Goal: Task Accomplishment & Management: Complete application form

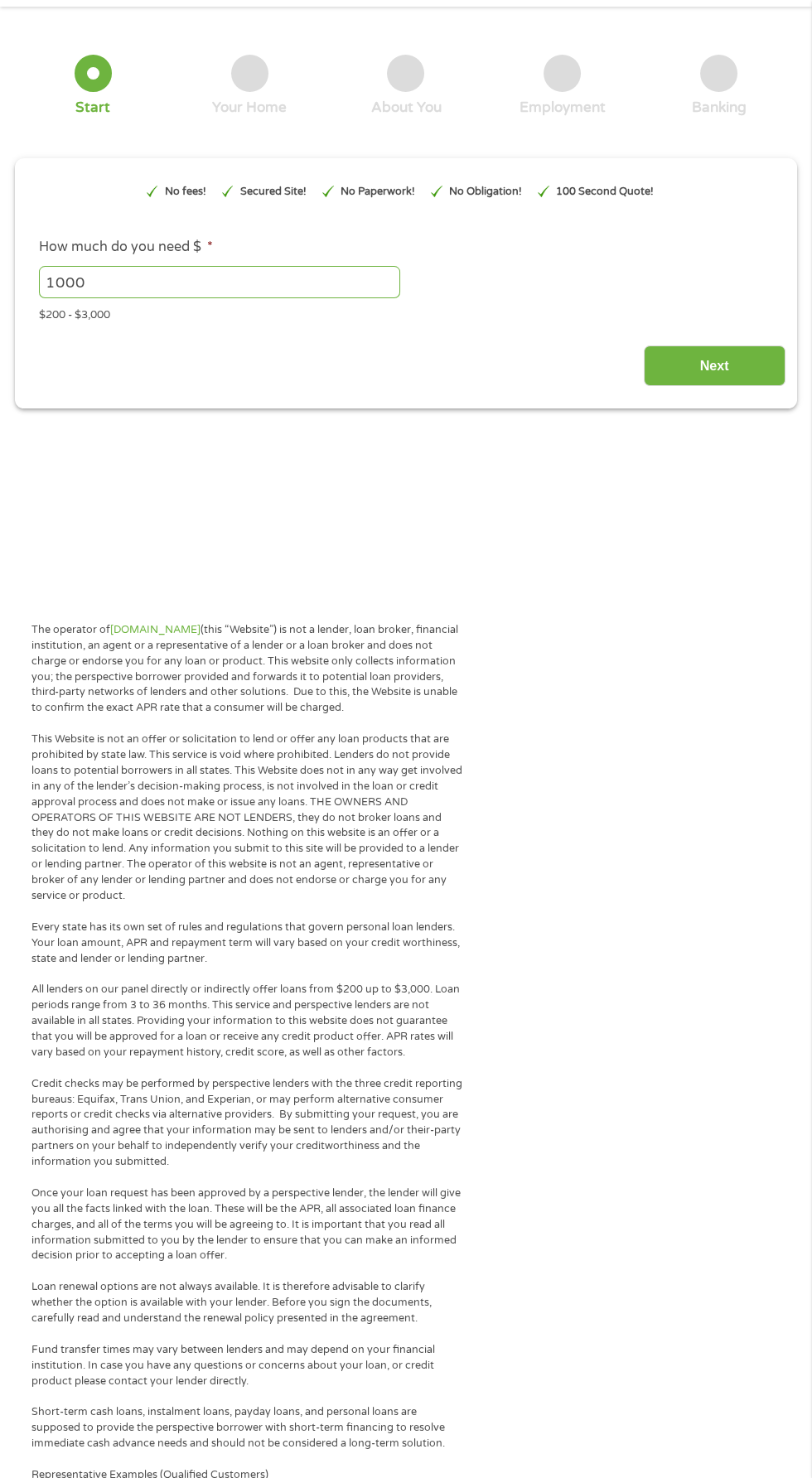
click at [735, 318] on div "$200 - $3,000" at bounding box center [406, 312] width 734 height 22
click at [745, 353] on input "Next" at bounding box center [714, 365] width 142 height 41
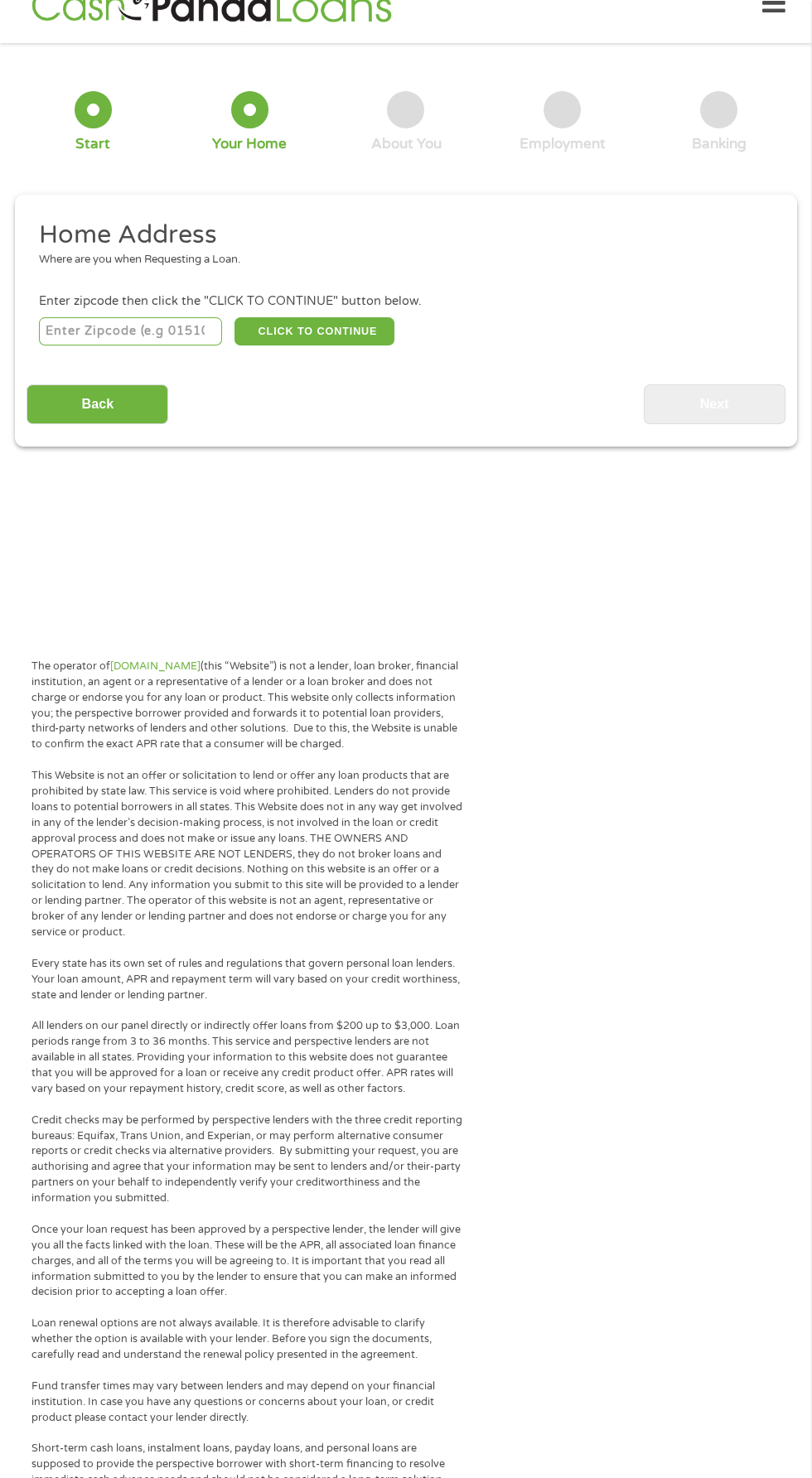
scroll to position [8, 0]
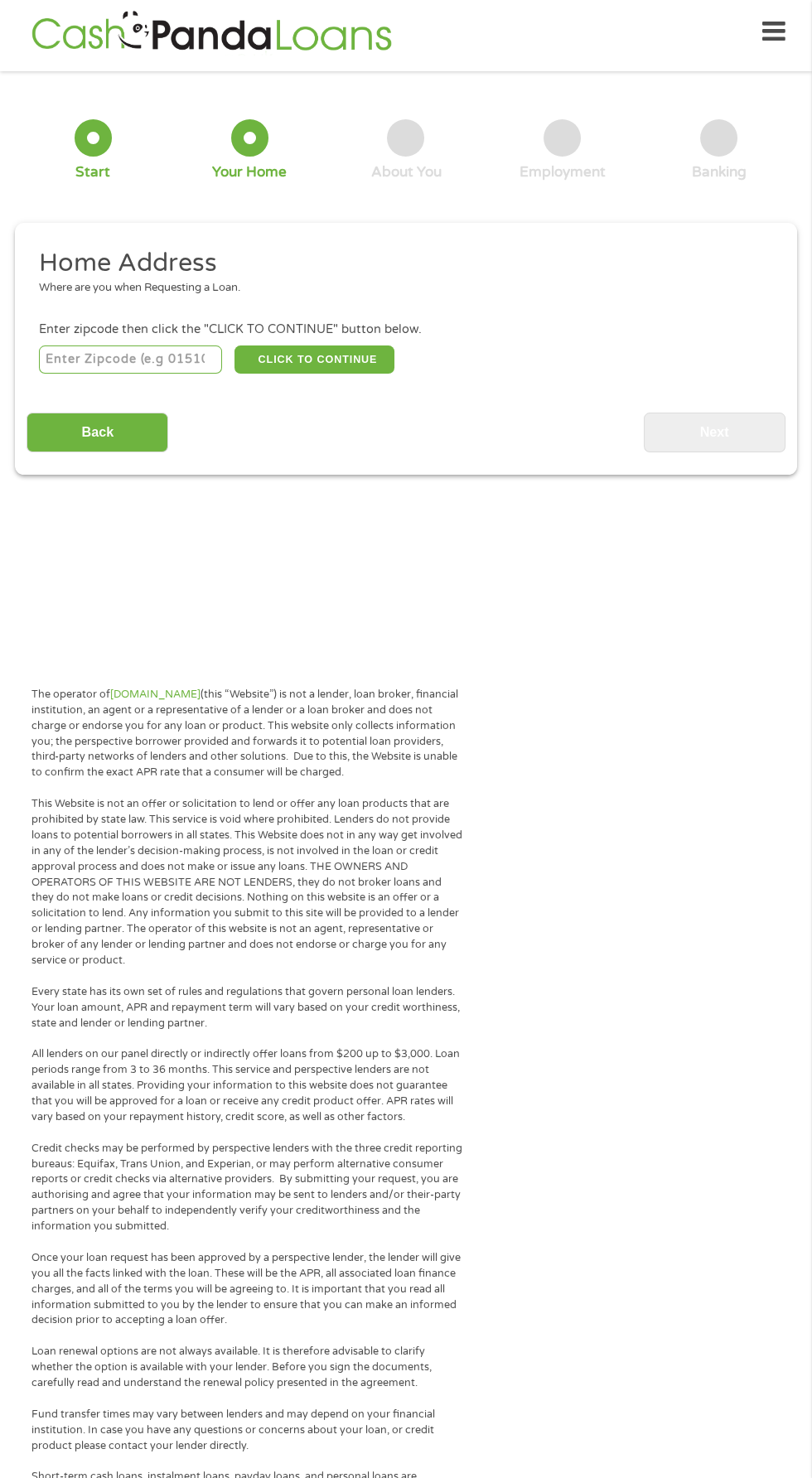
click at [152, 358] on input "number" at bounding box center [130, 359] width 184 height 29
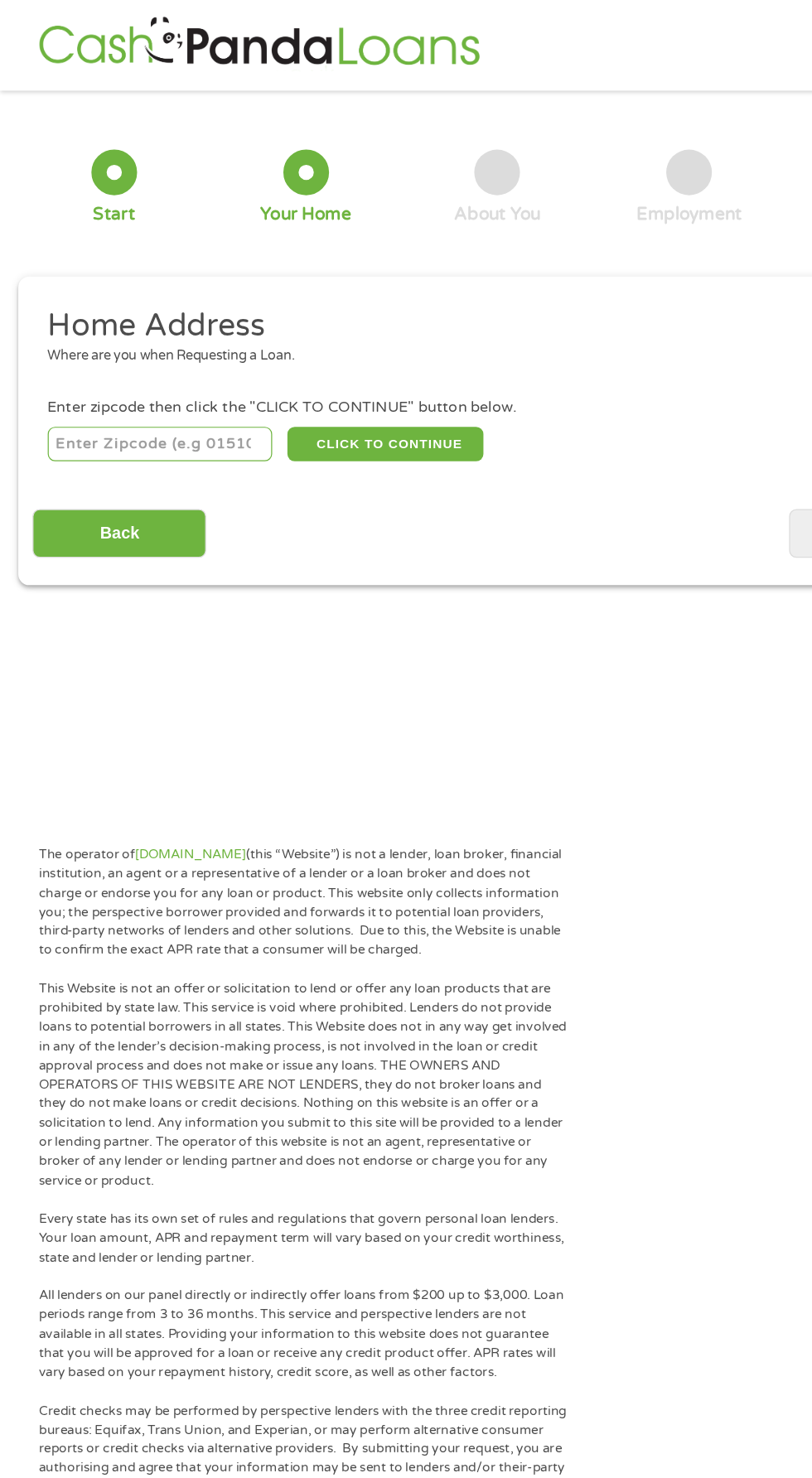
scroll to position [0, 0]
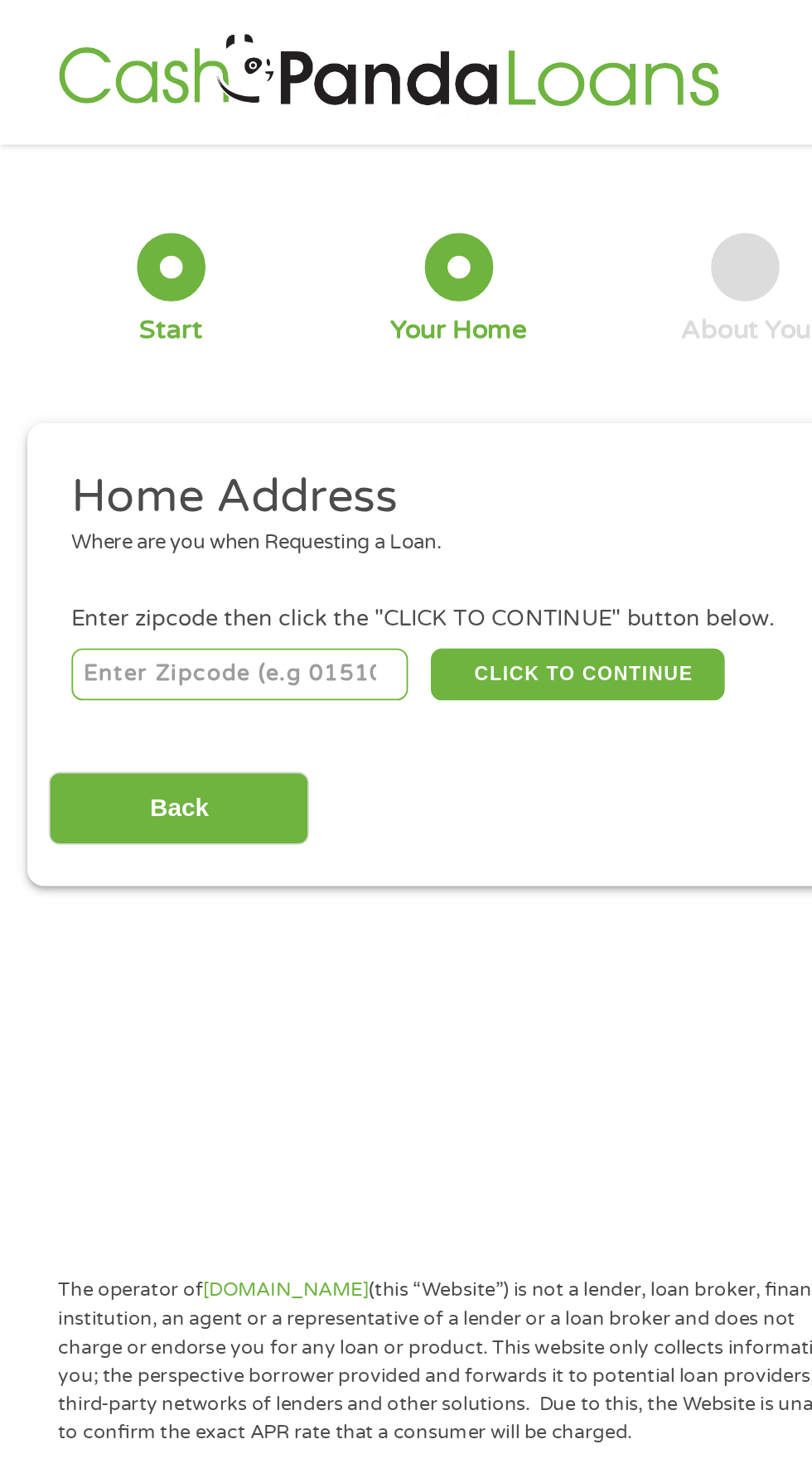
type input "83686"
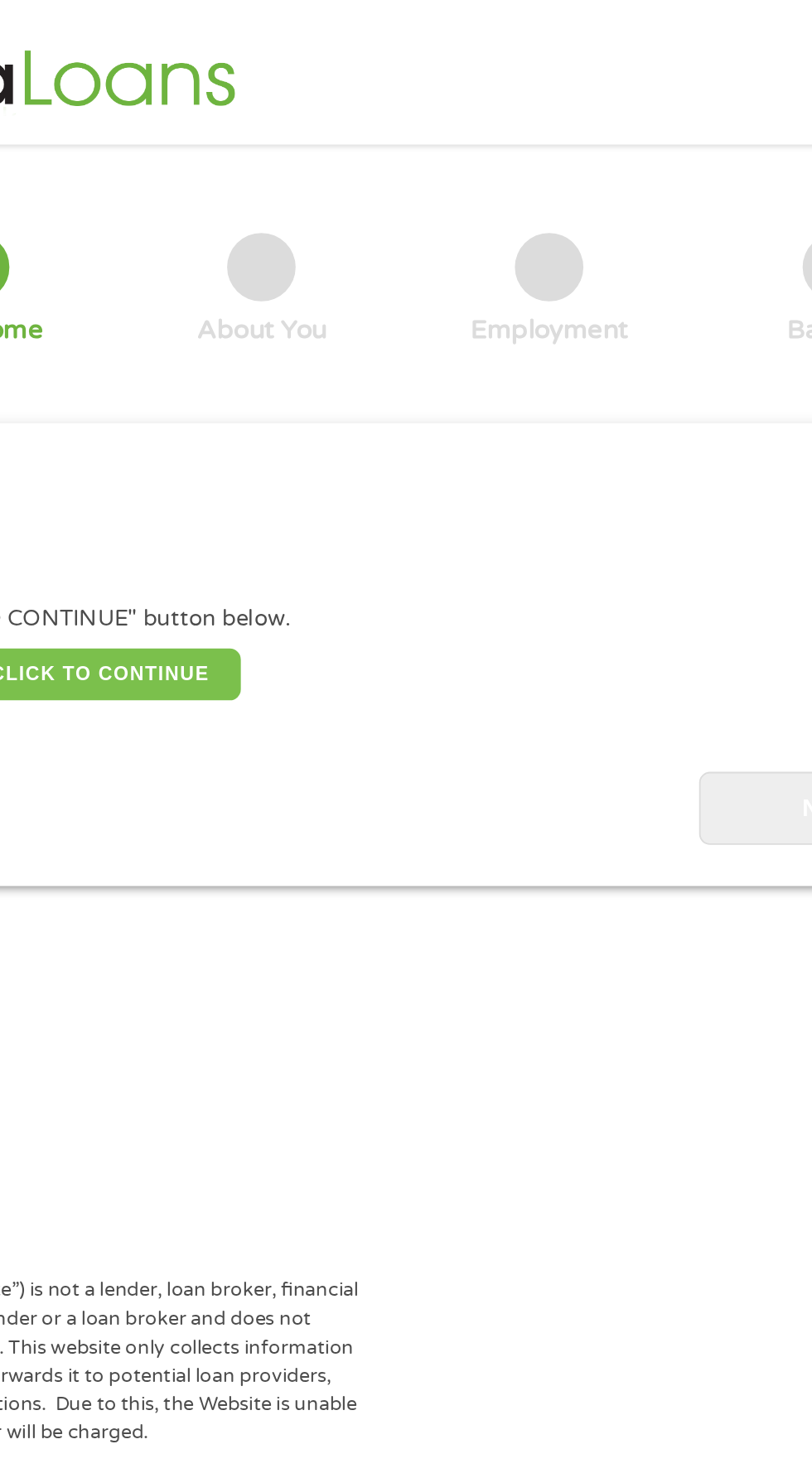
click at [356, 373] on button "CLICK TO CONTINUE" at bounding box center [314, 367] width 160 height 29
type input "83686"
type input "Nampa"
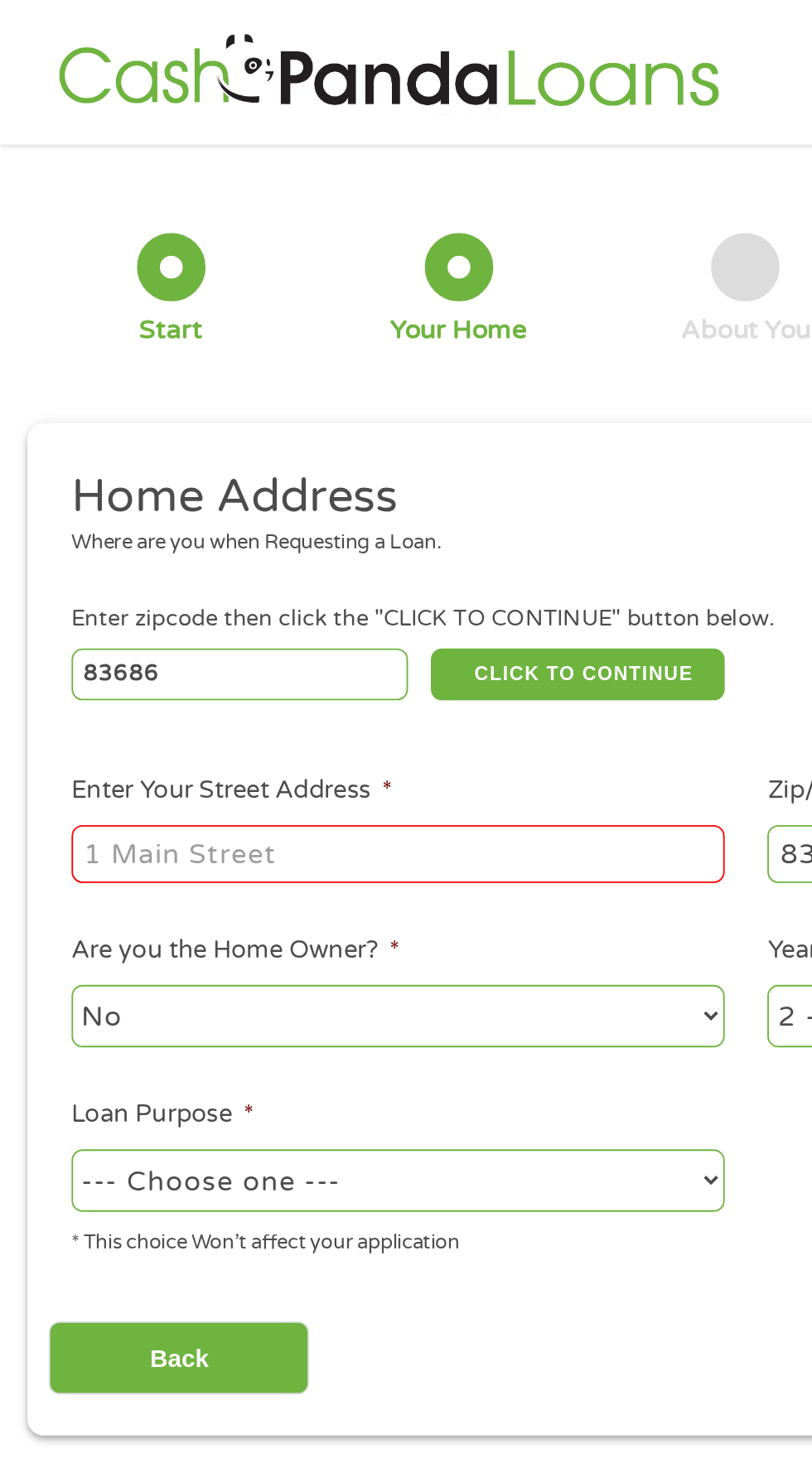
click at [169, 474] on input "Enter Your Street Address *" at bounding box center [216, 465] width 355 height 31
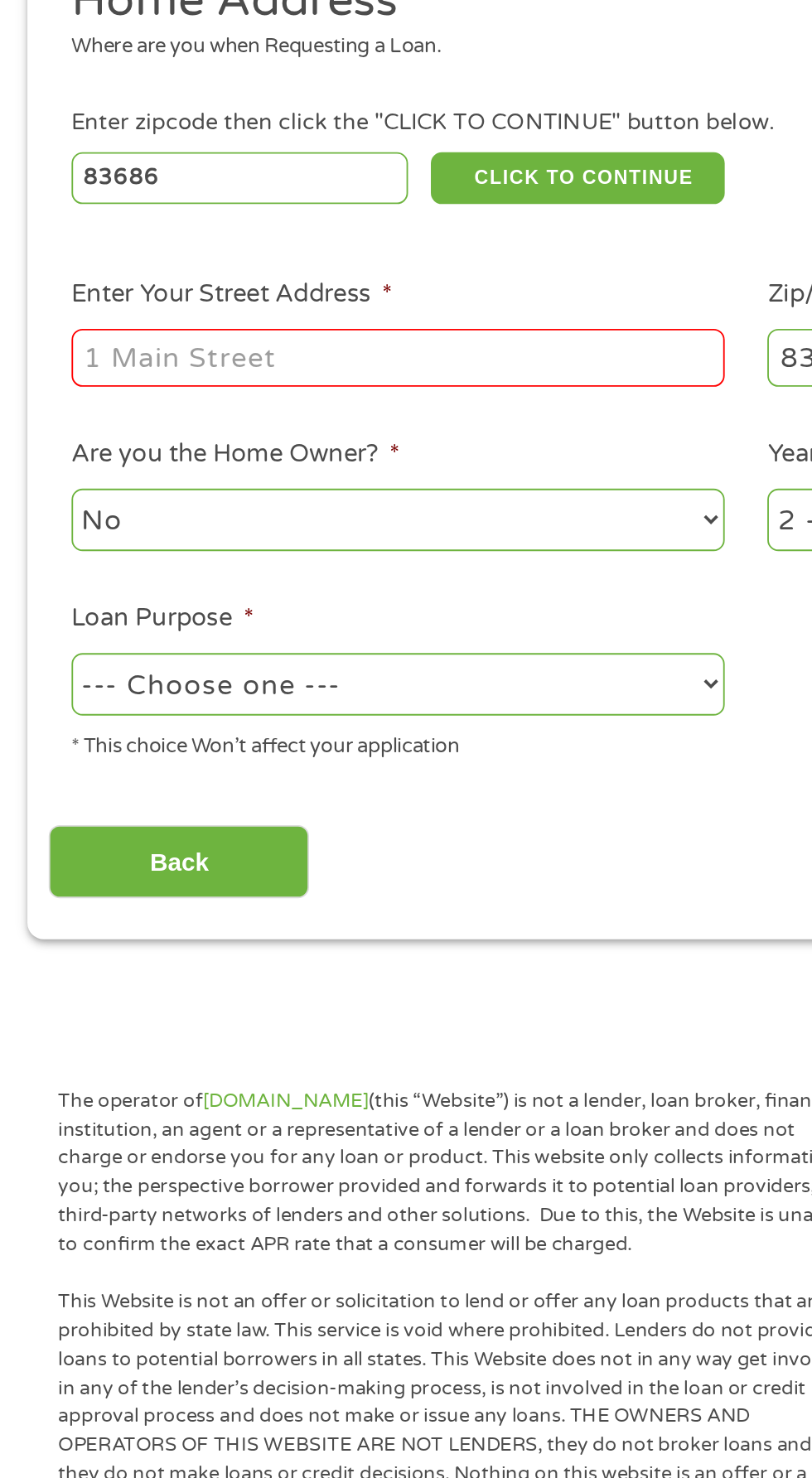
type input "[STREET_ADDRESS]"
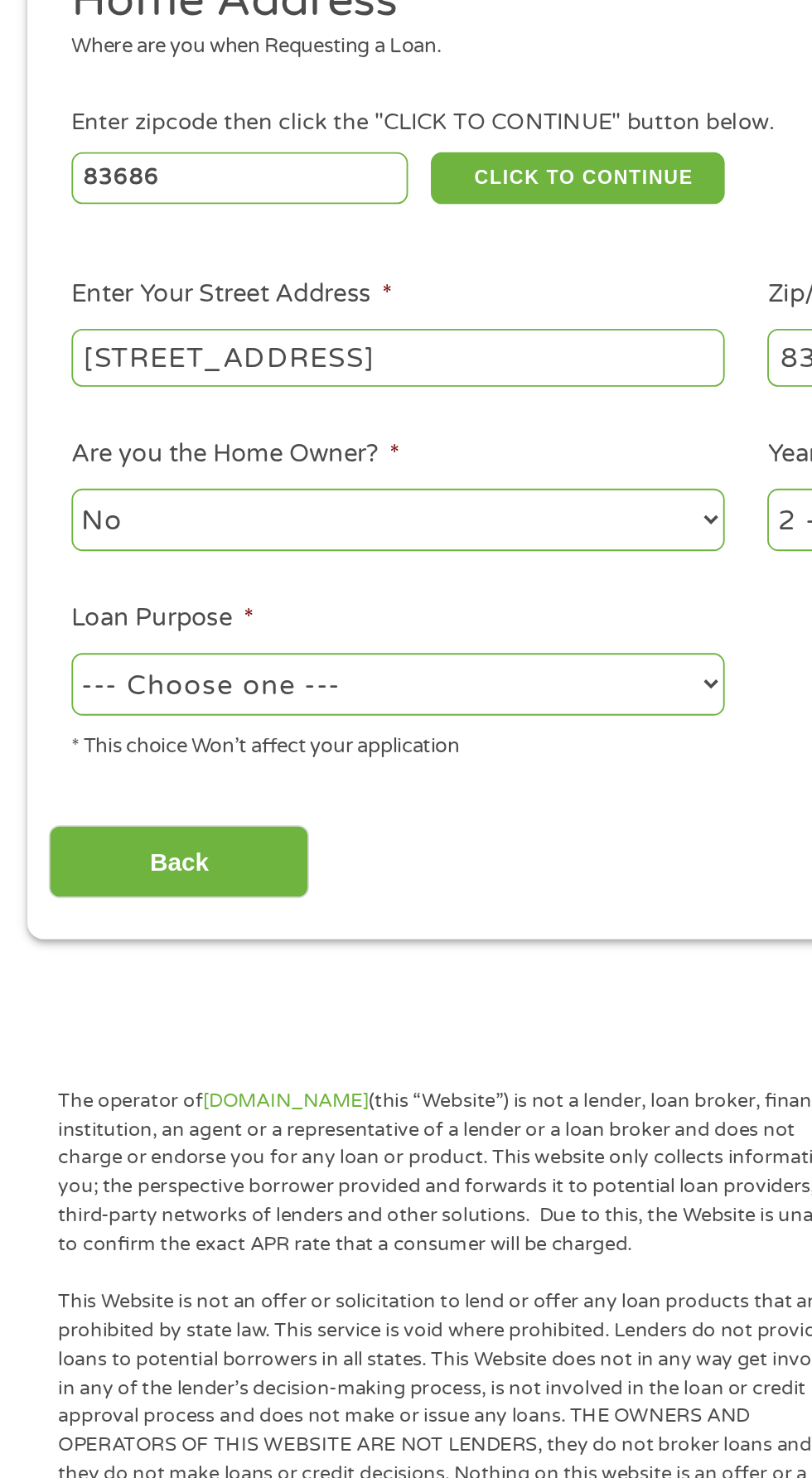
click at [337, 543] on select "No Yes" at bounding box center [216, 552] width 355 height 34
click at [39, 538] on select "No Yes" at bounding box center [216, 552] width 355 height 34
click at [349, 537] on select "No Yes" at bounding box center [216, 552] width 355 height 34
select select "no"
click at [39, 538] on select "No Yes" at bounding box center [216, 552] width 355 height 34
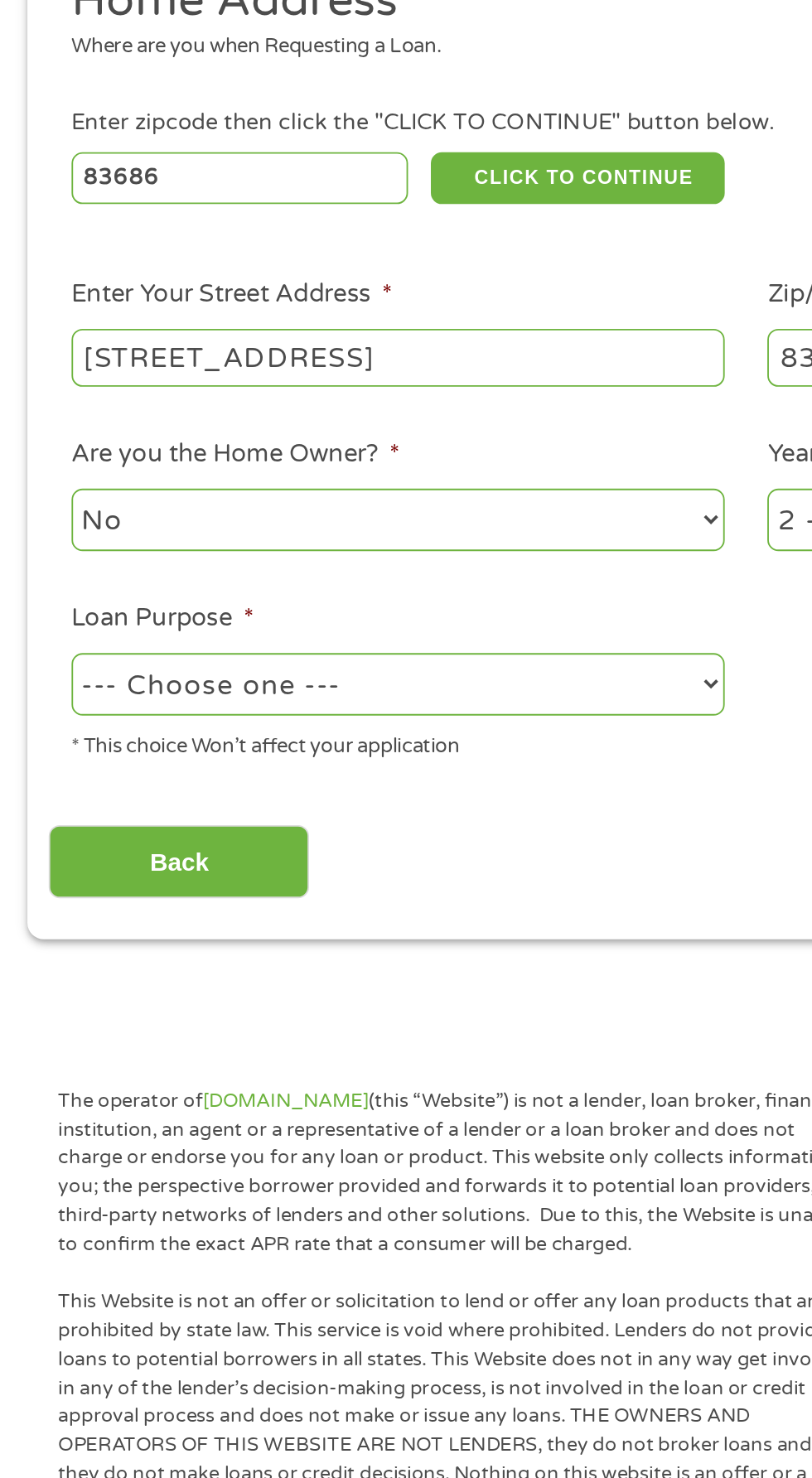
click at [312, 643] on select "--- Choose one --- Pay Bills Debt Consolidation Home Improvement Major Purchase…" at bounding box center [216, 642] width 355 height 34
select select "paybills"
click at [39, 628] on select "--- Choose one --- Pay Bills Debt Consolidation Home Improvement Major Purchase…" at bounding box center [216, 642] width 355 height 34
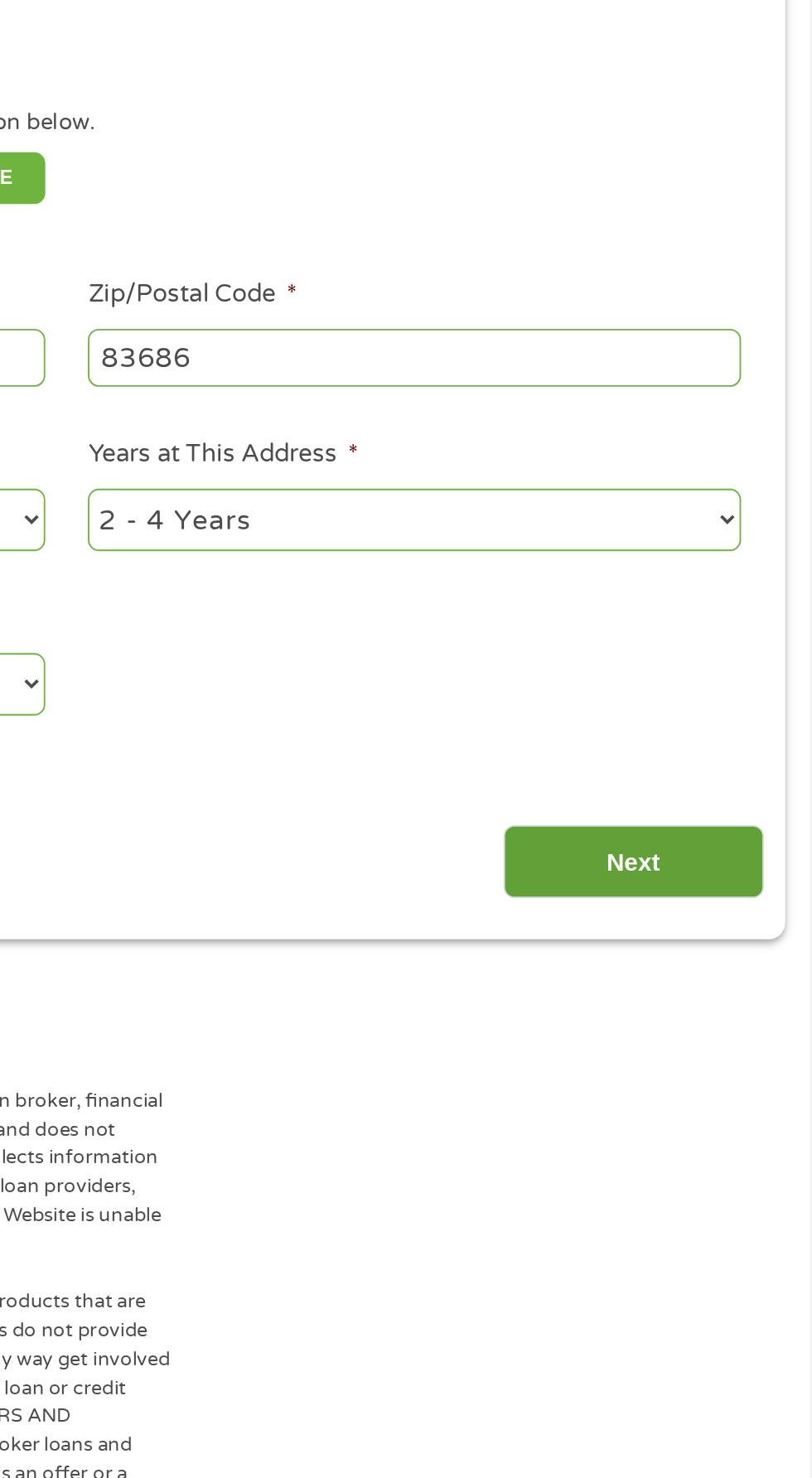
click at [752, 732] on input "Next" at bounding box center [714, 739] width 142 height 41
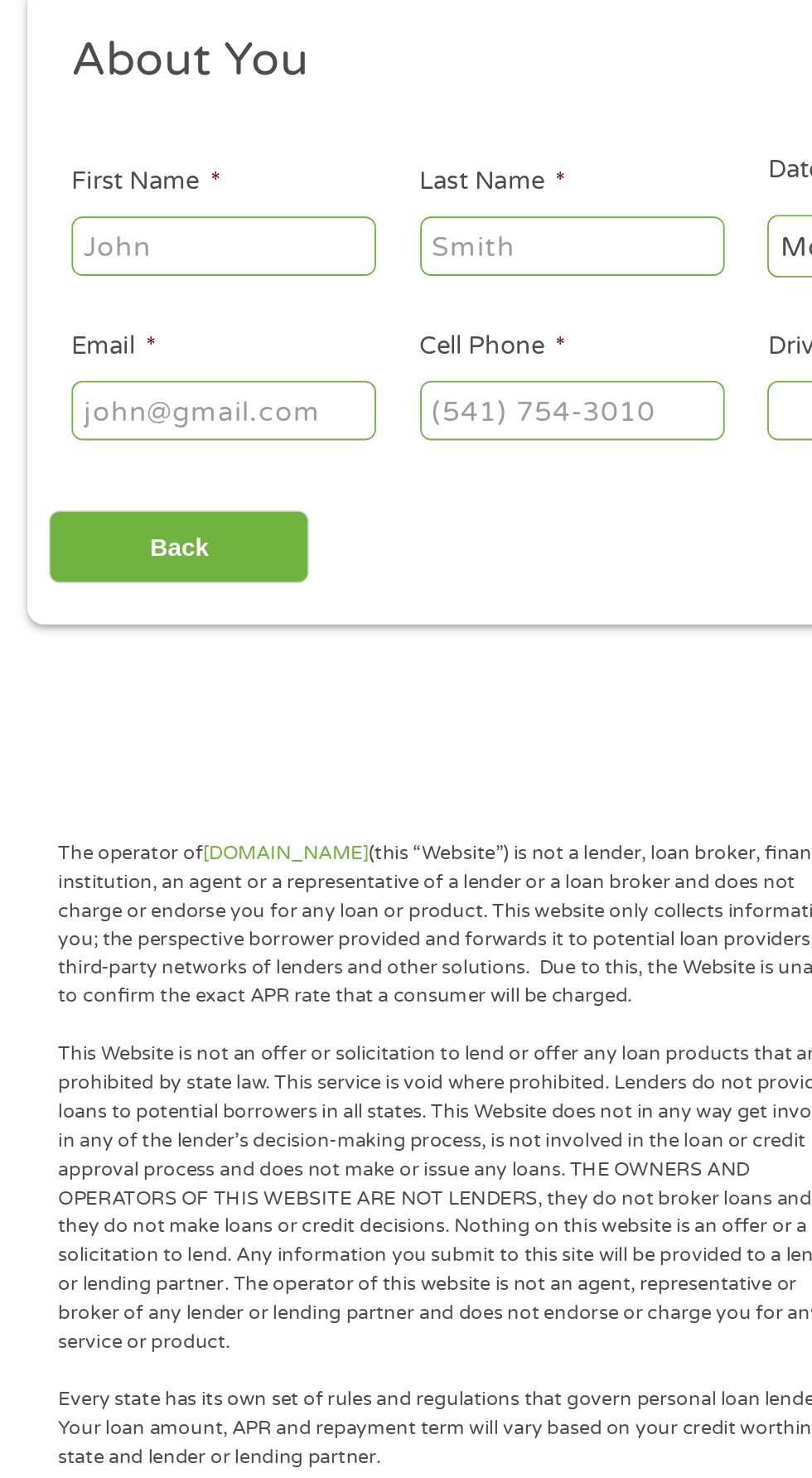
scroll to position [8, 0]
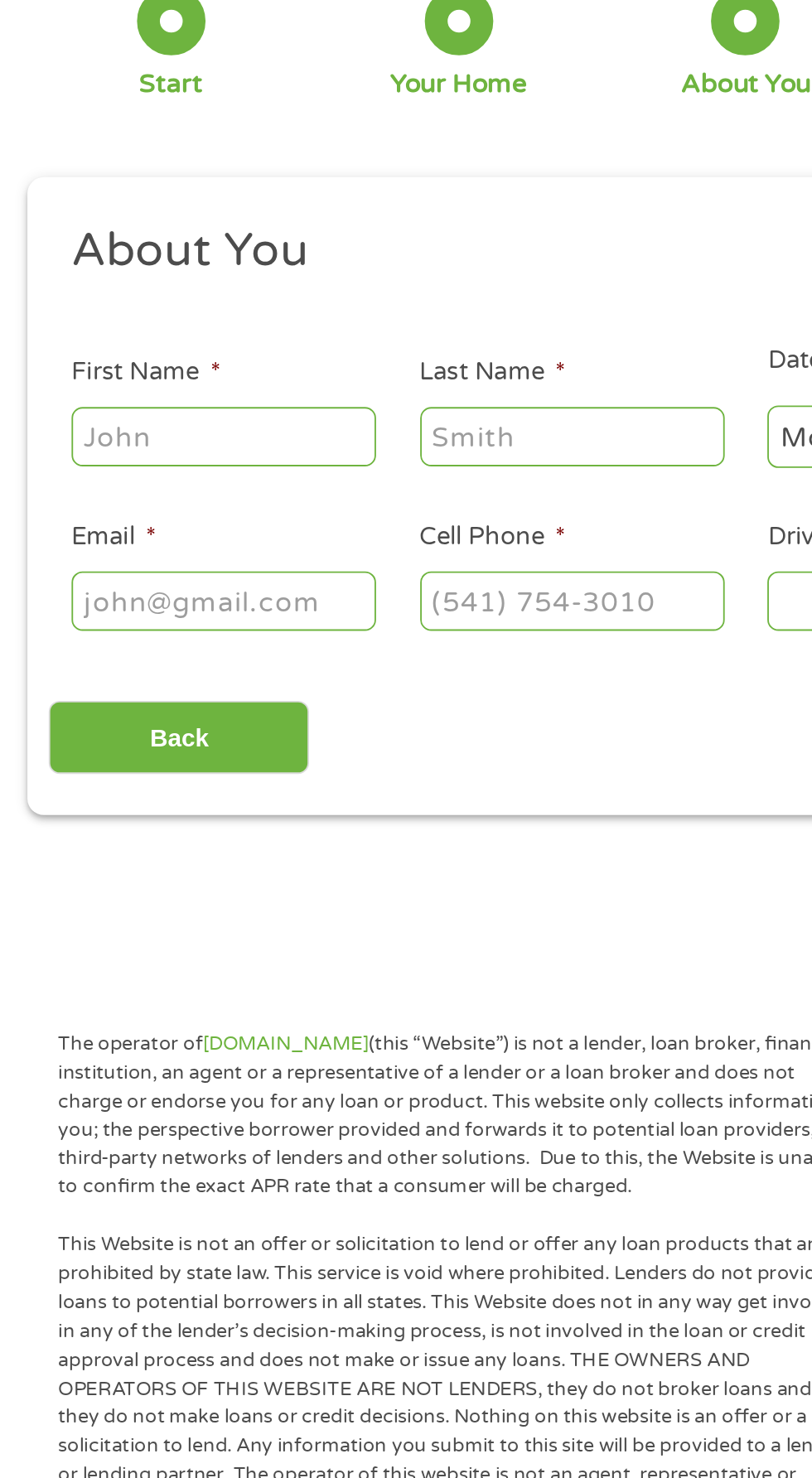
click at [150, 365] on input "First Name *" at bounding box center [122, 364] width 166 height 31
type input "[PERSON_NAME]"
type input "[EMAIL_ADDRESS][DOMAIN_NAME]"
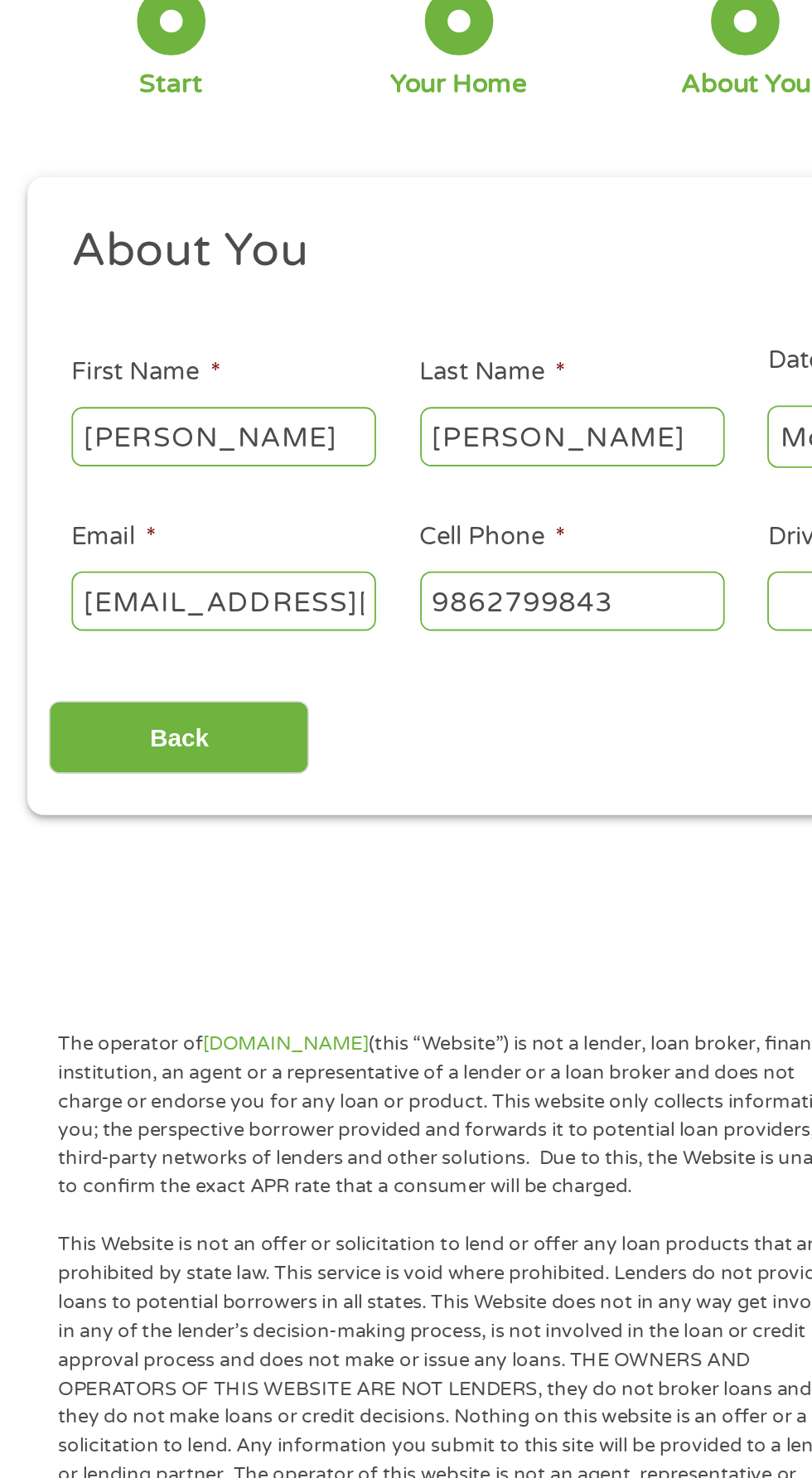
type input "[PHONE_NUMBER]"
click at [155, 449] on input "[EMAIL_ADDRESS][DOMAIN_NAME]" at bounding box center [122, 453] width 166 height 31
type input "[EMAIL_ADDRESS][DOMAIN_NAME]"
click at [377, 447] on input "[PHONE_NUMBER]" at bounding box center [312, 453] width 166 height 31
type input "[PHONE_NUMBER]"
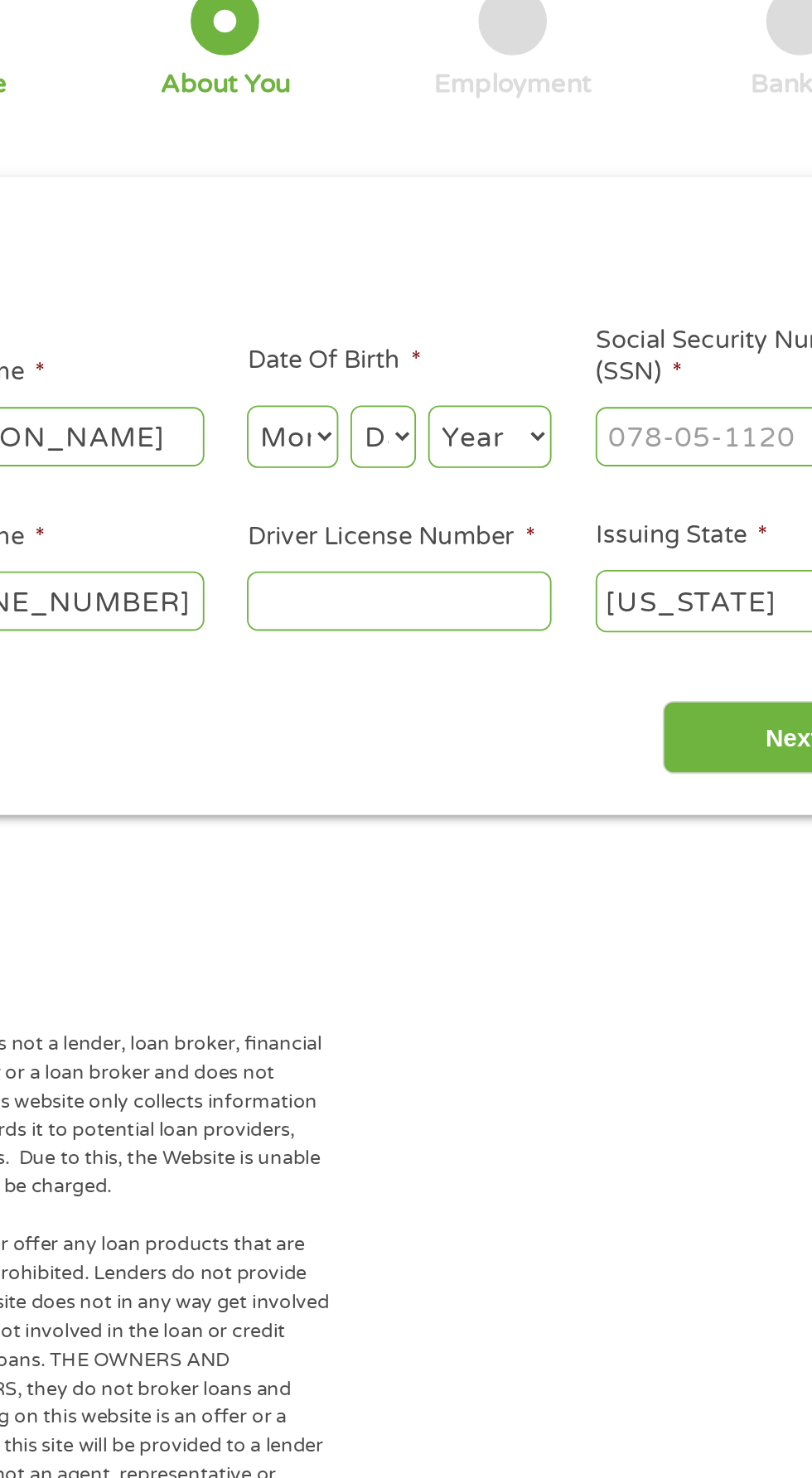
click at [443, 353] on select "Month 1 2 3 4 5 6 7 8 9 10 11 12" at bounding box center [442, 364] width 50 height 34
select select "9"
click at [417, 347] on select "Month 1 2 3 4 5 6 7 8 9 10 11 12" at bounding box center [442, 364] width 50 height 34
click at [493, 364] on select "Day 1 2 3 4 5 6 7 8 9 10 11 12 13 14 15 16 17 18 19 20 21 22 23 24 25 26 27 28 …" at bounding box center [492, 364] width 35 height 34
select select "29"
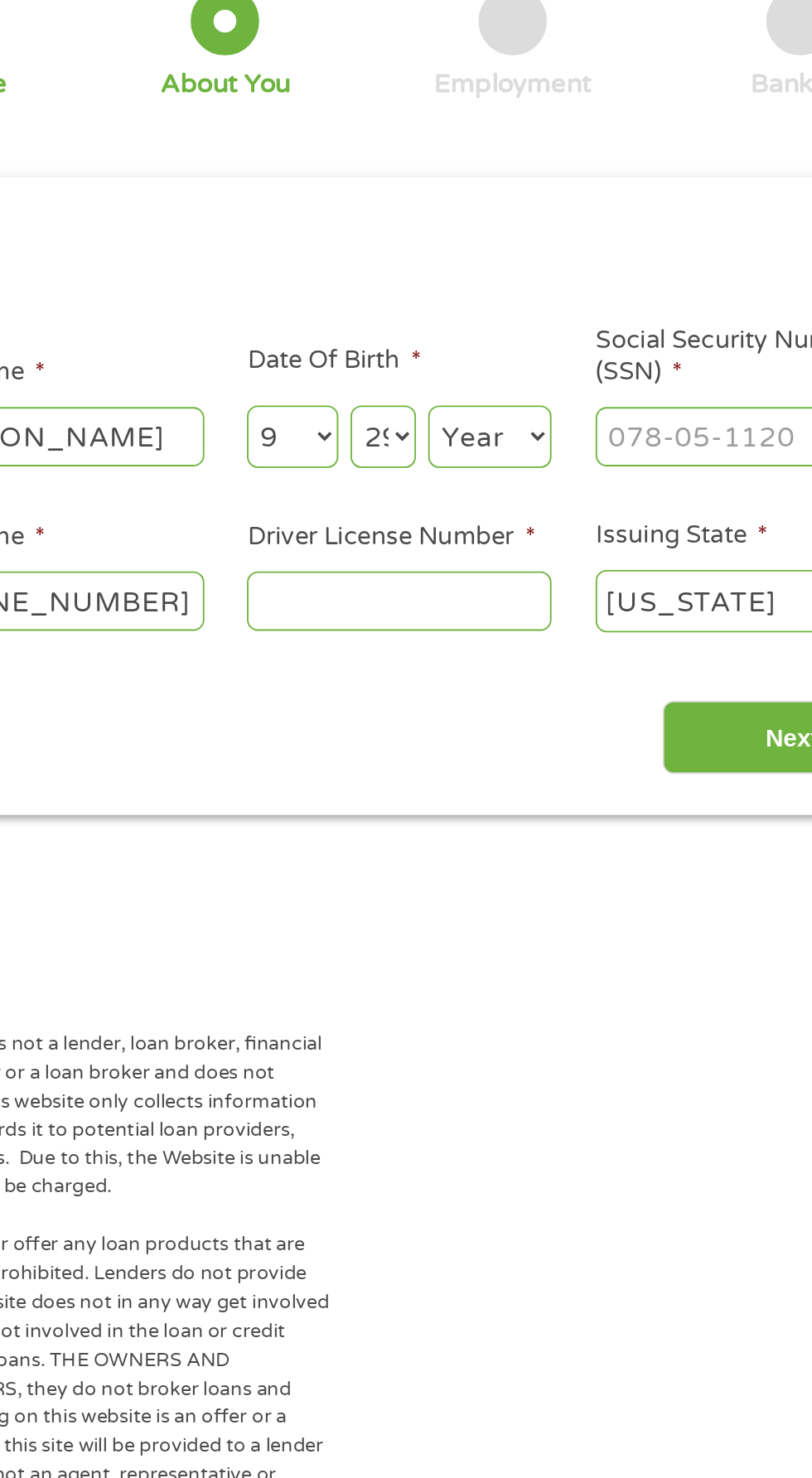
click at [474, 347] on select "Day 1 2 3 4 5 6 7 8 9 10 11 12 13 14 15 16 17 18 19 20 21 22 23 24 25 26 27 28 …" at bounding box center [492, 364] width 35 height 34
click at [536, 372] on select "Year [DATE] 2006 2005 2004 2003 2002 2001 2000 1999 1998 1997 1996 1995 1994 19…" at bounding box center [549, 364] width 67 height 34
select select "1999"
click at [516, 347] on select "Year [DATE] 2006 2005 2004 2003 2002 2001 2000 1999 1998 1997 1996 1995 1994 19…" at bounding box center [549, 364] width 67 height 34
click at [670, 361] on input "Social Security Number (SSN) *" at bounding box center [690, 364] width 166 height 31
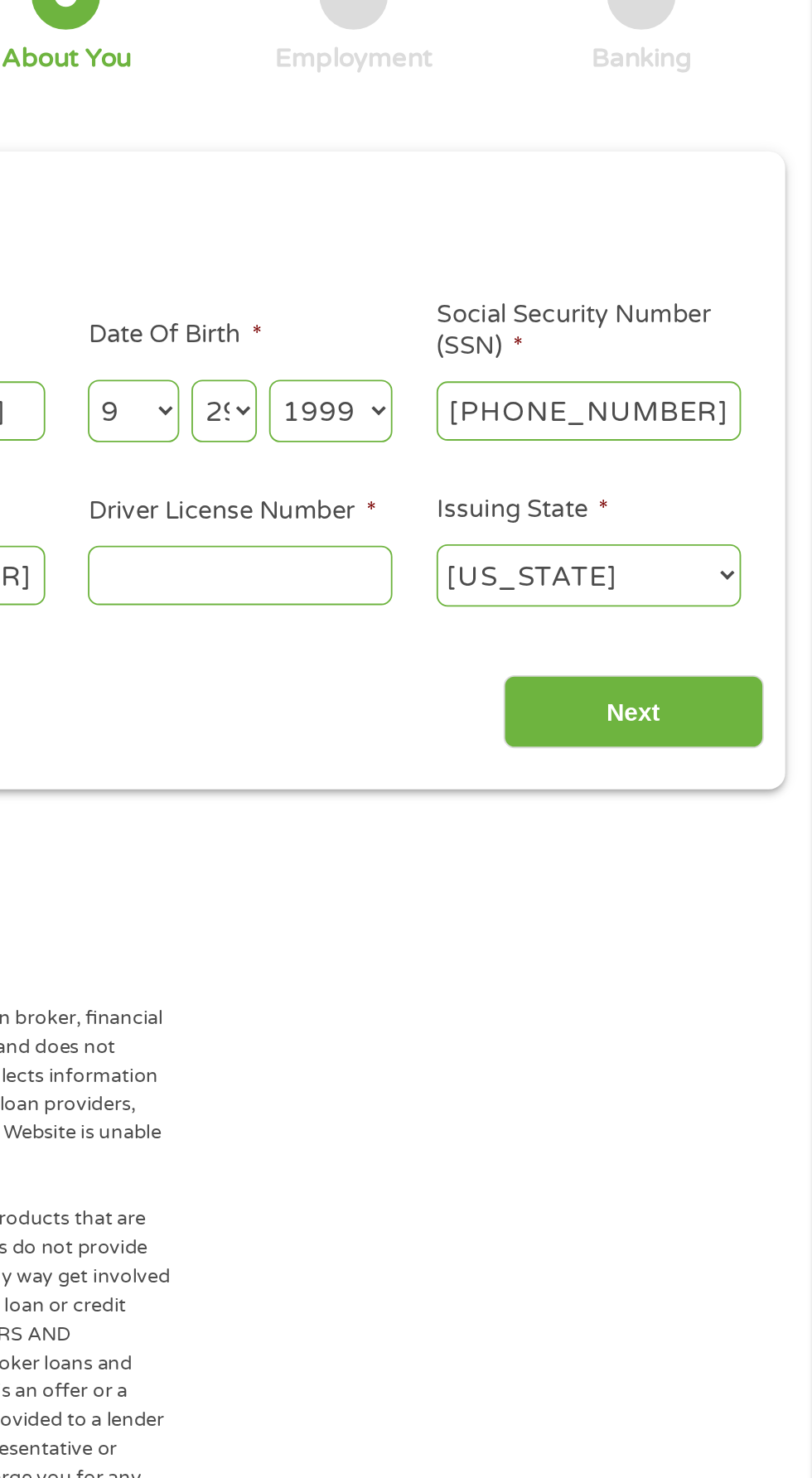
type input "519-57-1455"
click at [543, 459] on input "Driver License Number *" at bounding box center [500, 453] width 166 height 31
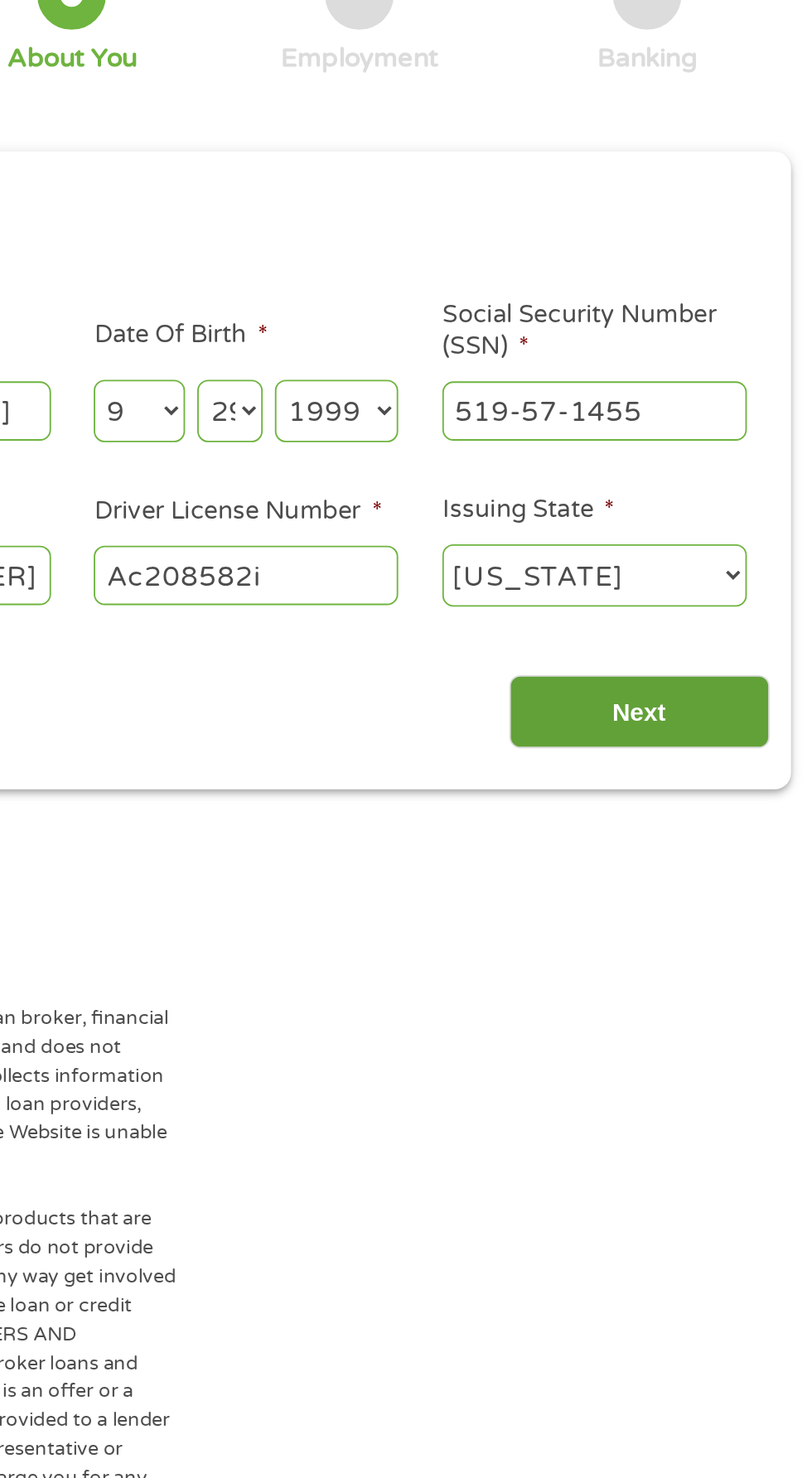
type input "Ac208582i"
click at [765, 521] on input "Next" at bounding box center [714, 528] width 142 height 41
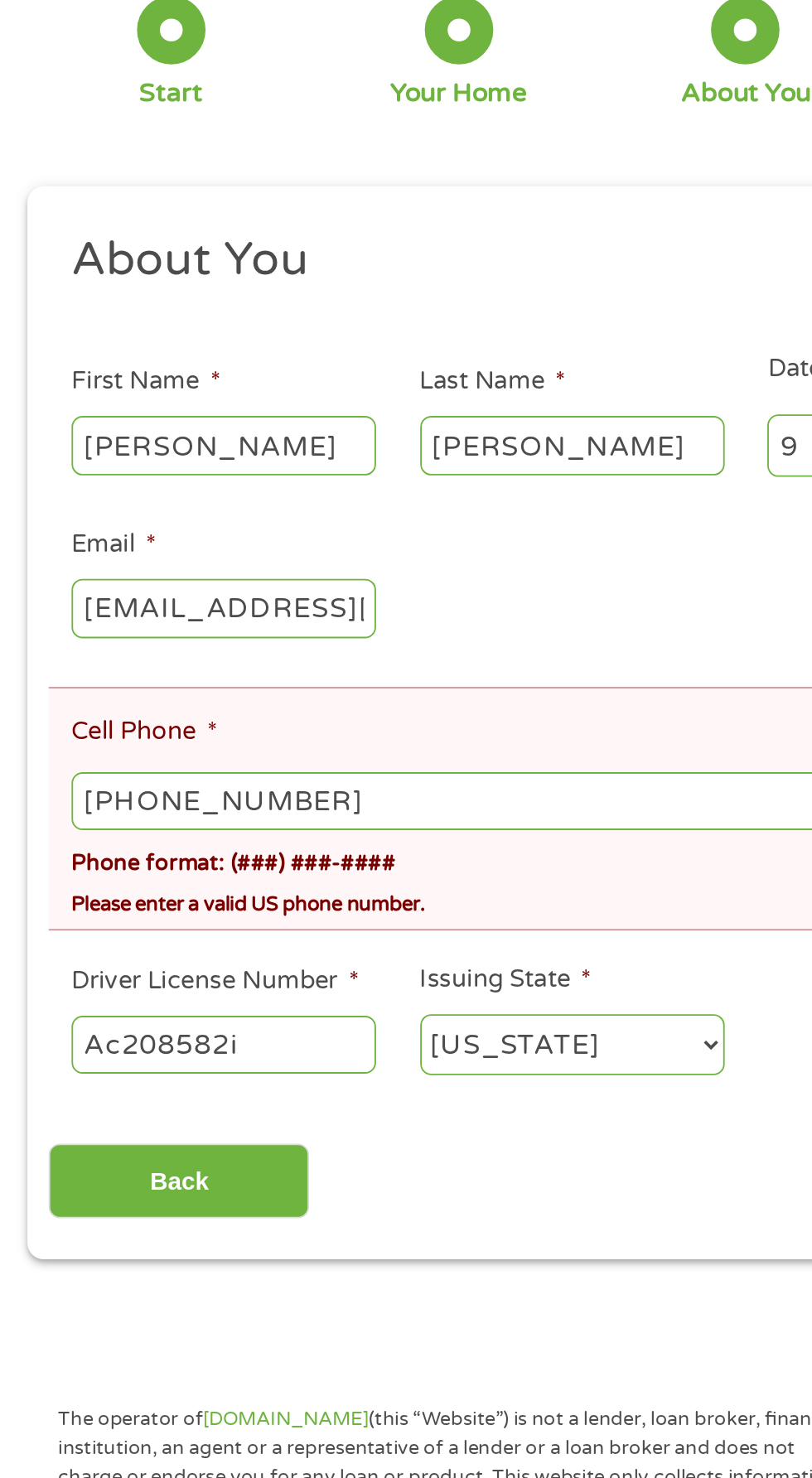
scroll to position [13, 0]
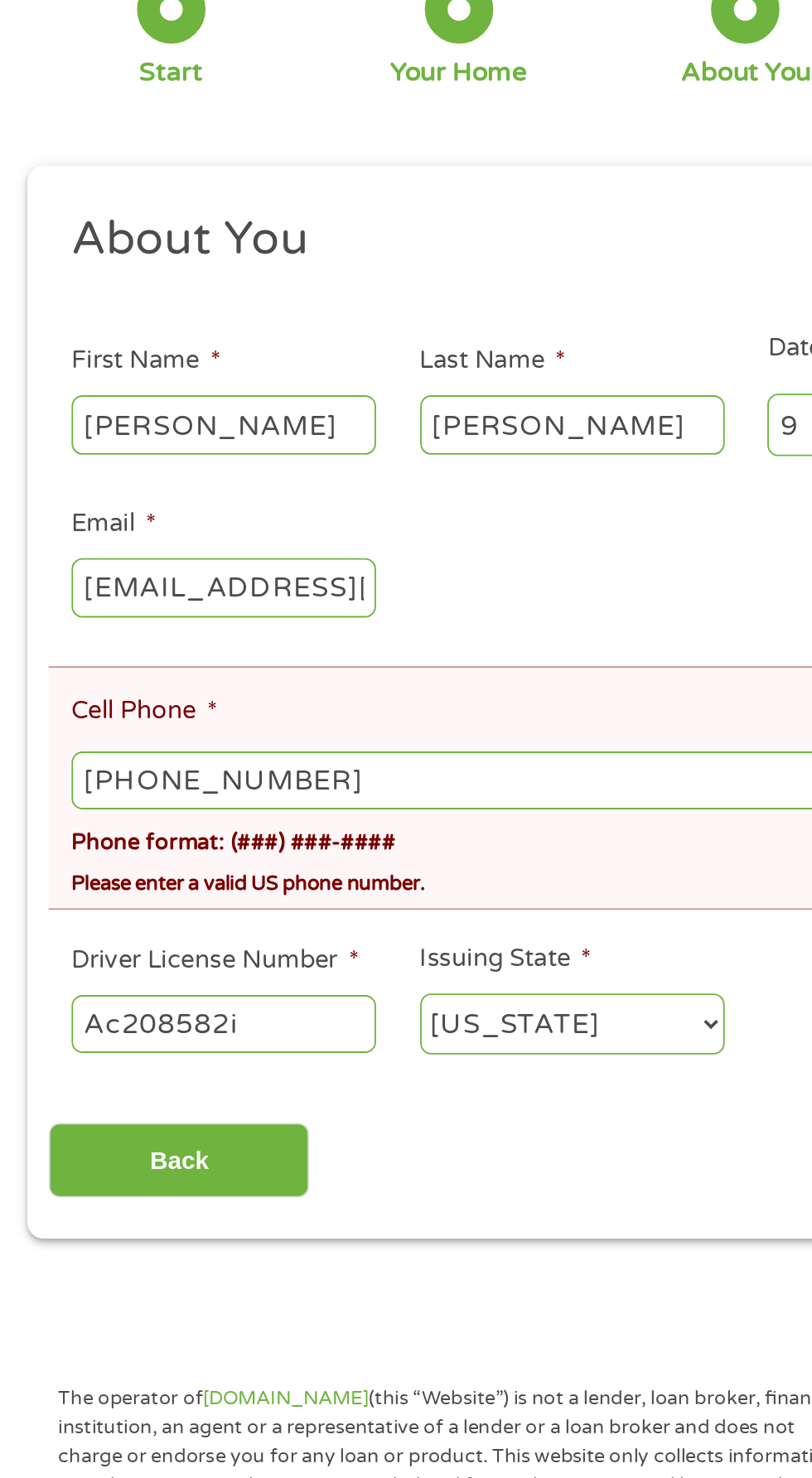
click at [275, 614] on input "[PHONE_NUMBER]" at bounding box center [406, 613] width 734 height 31
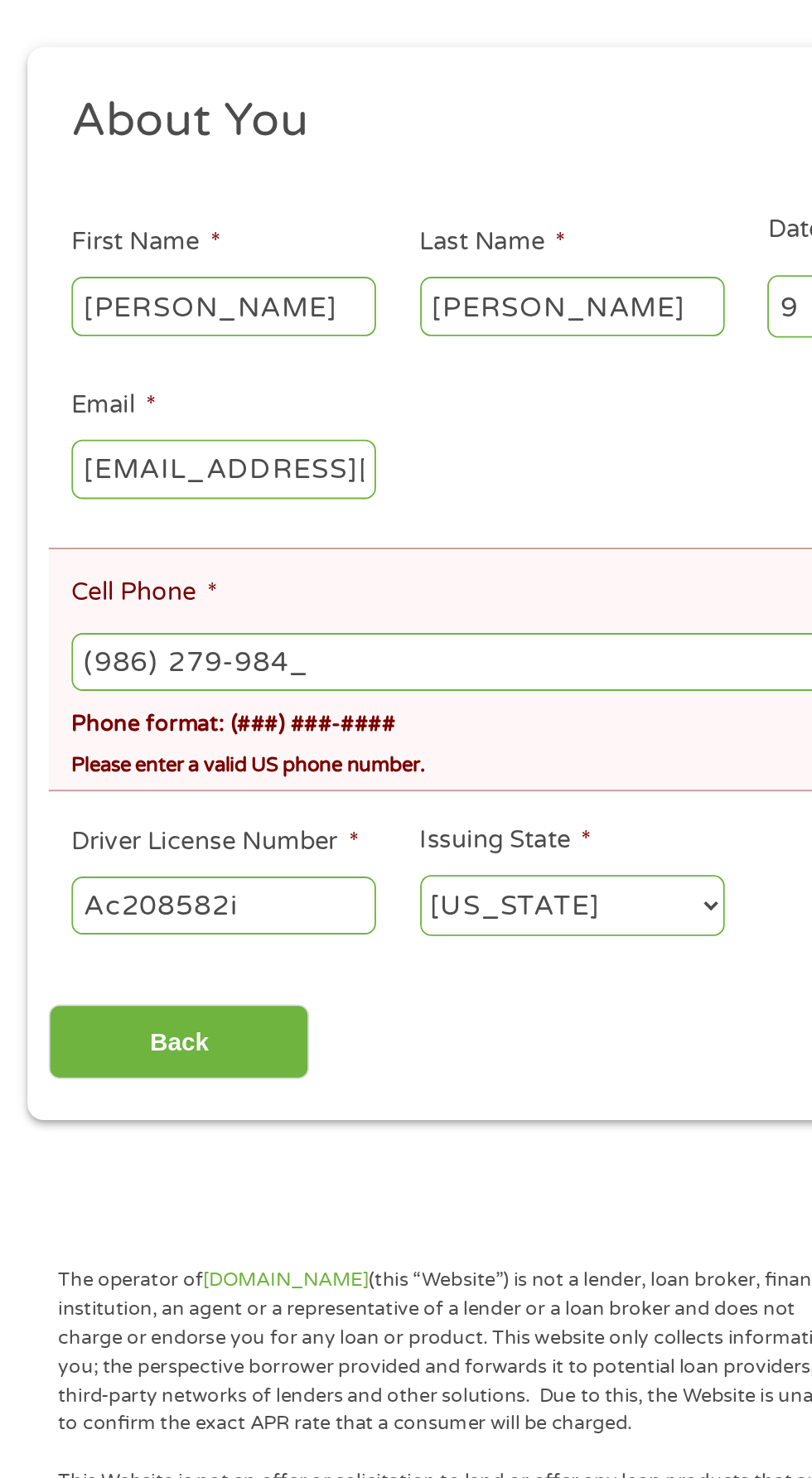
type input "[PHONE_NUMBER]"
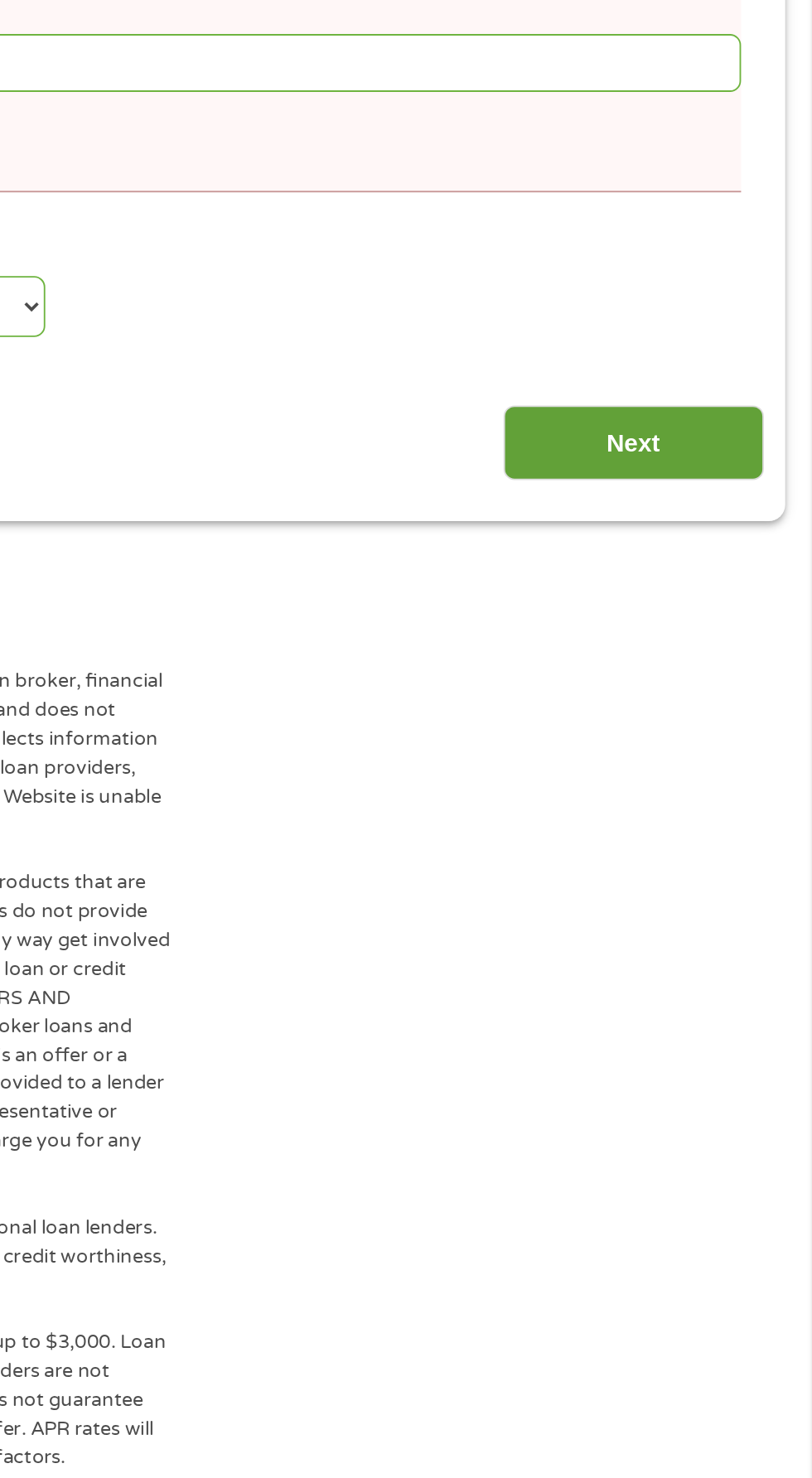
click at [739, 838] on input "Next" at bounding box center [714, 820] width 142 height 41
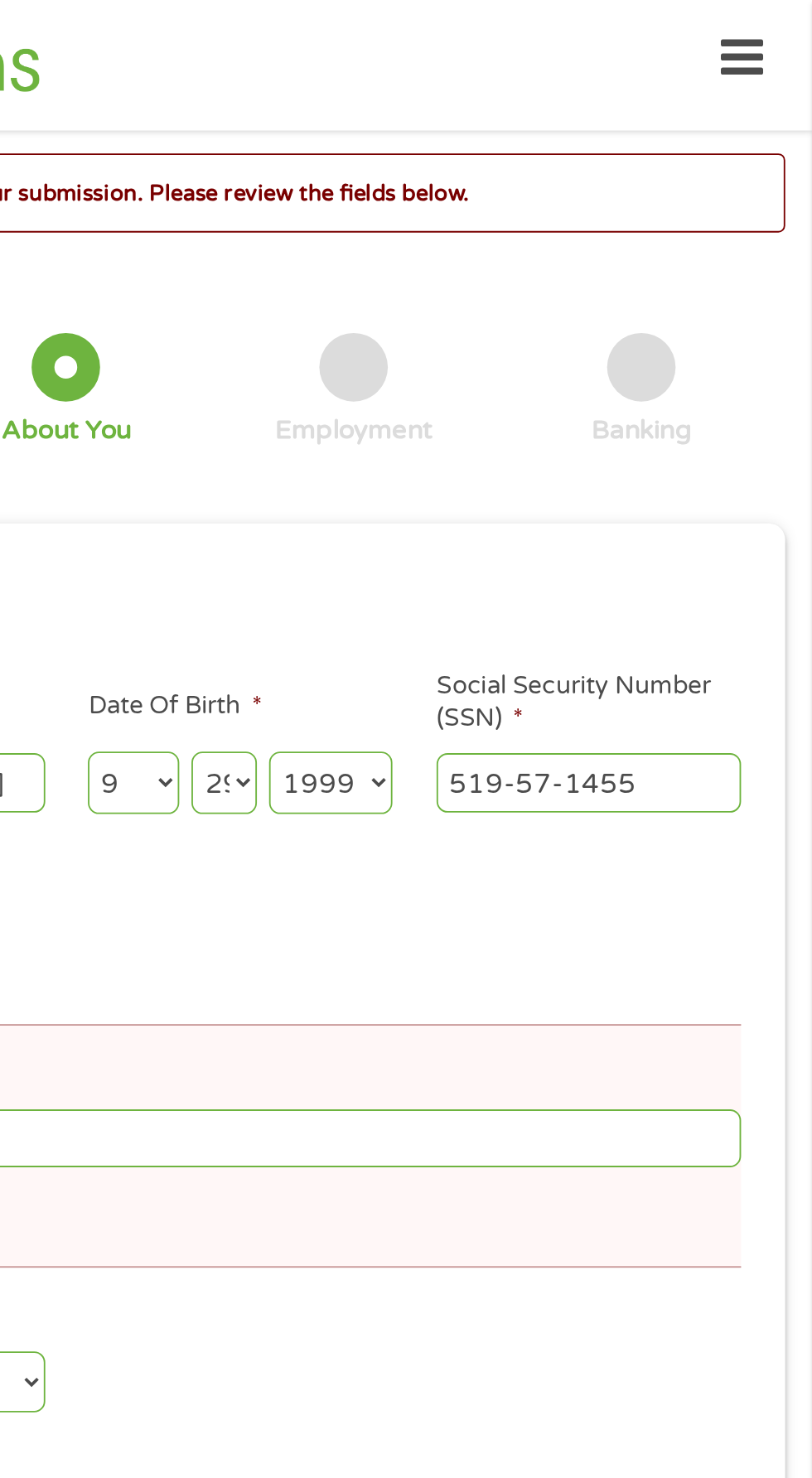
scroll to position [8, 0]
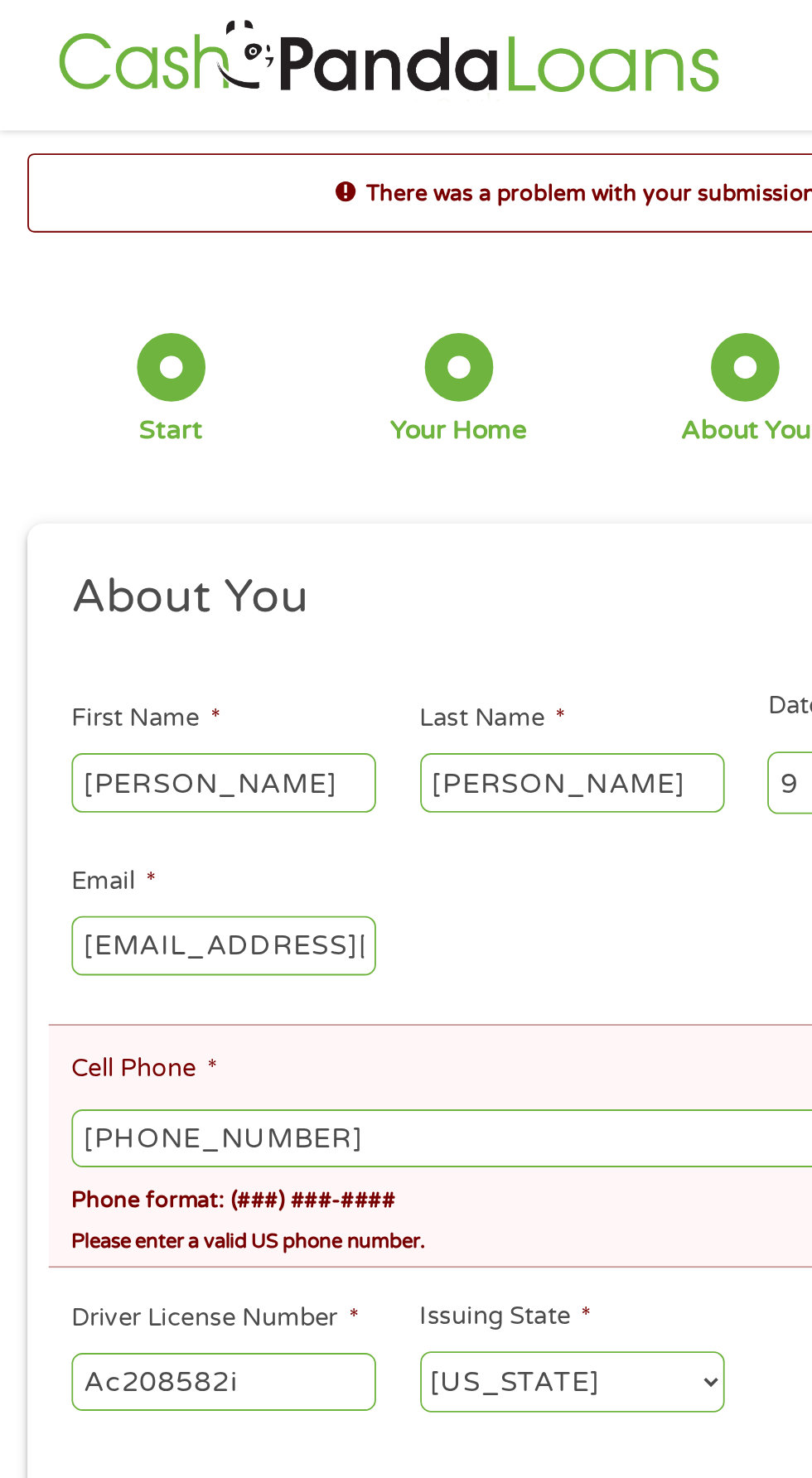
click at [213, 625] on input "[PHONE_NUMBER]" at bounding box center [406, 619] width 734 height 31
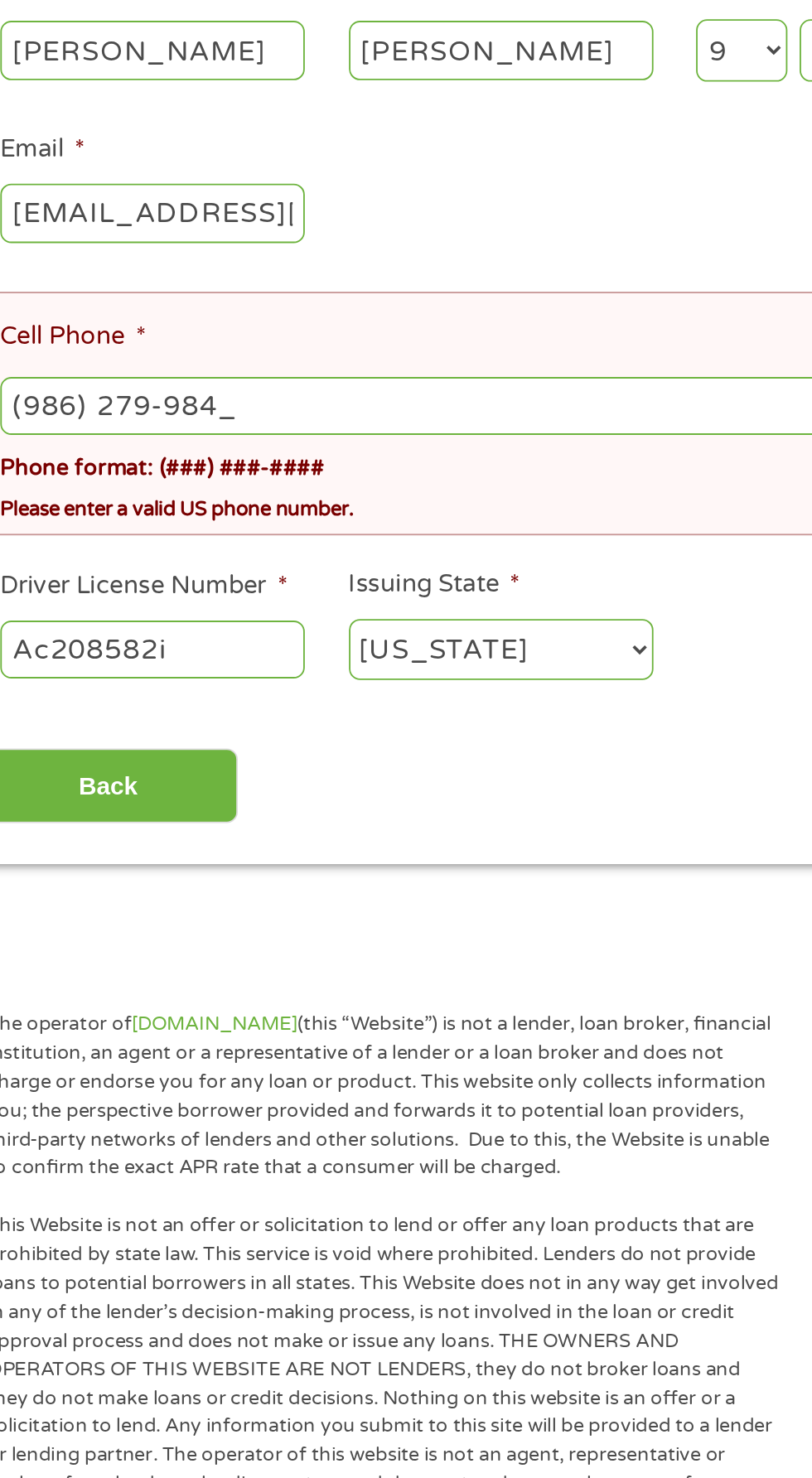
type input "[PHONE_NUMBER]"
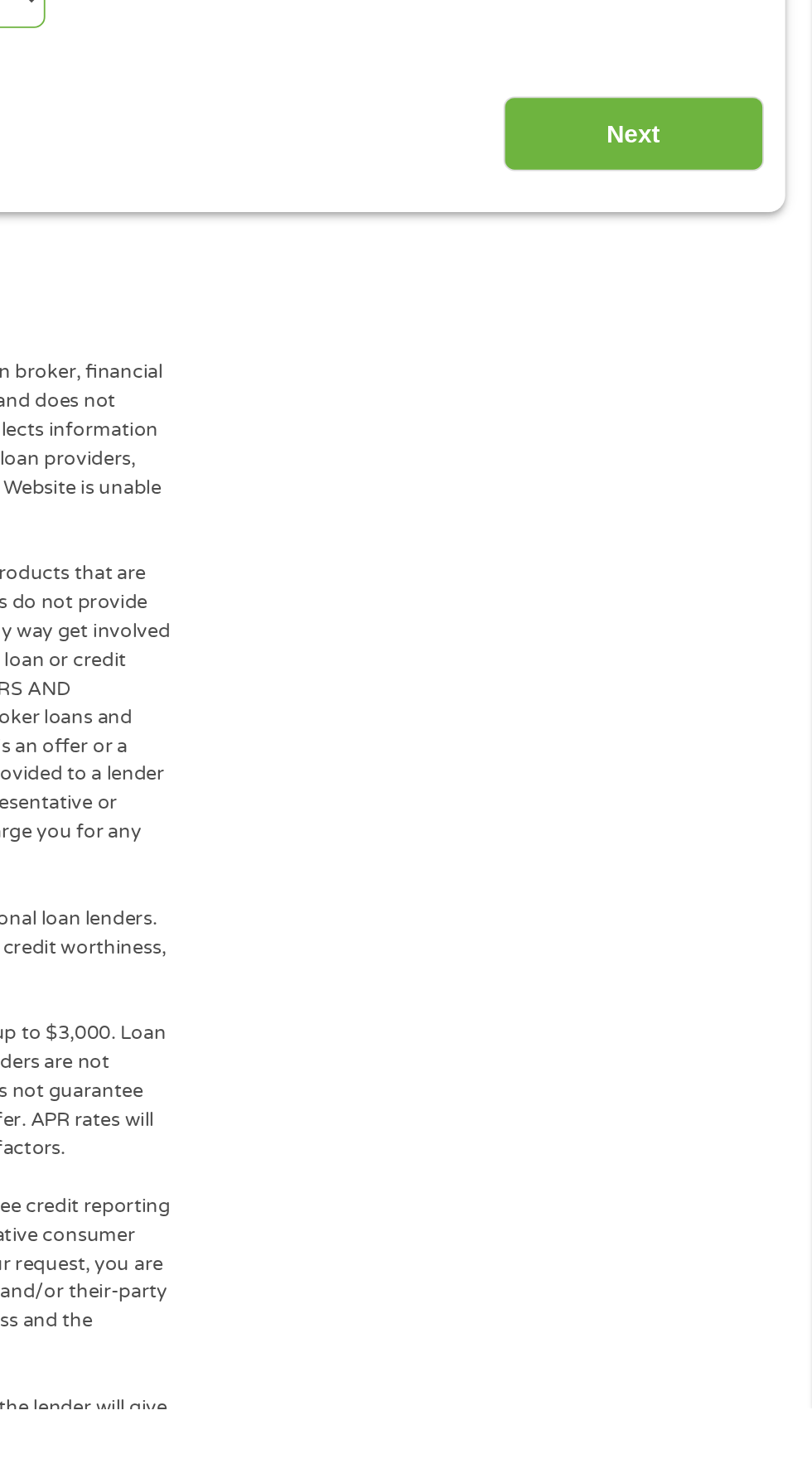
scroll to position [50, 0]
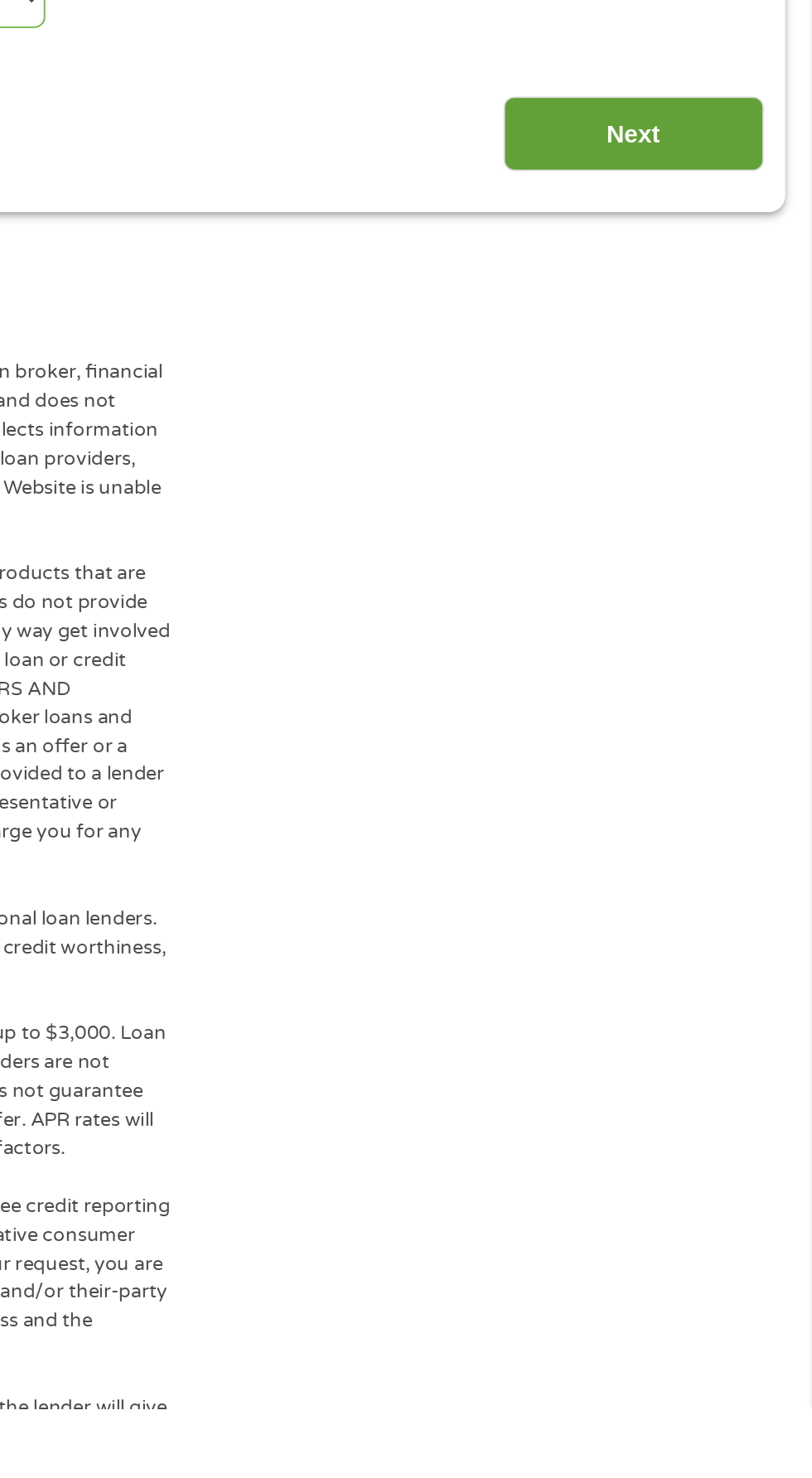
click at [739, 793] on input "Next" at bounding box center [714, 783] width 142 height 41
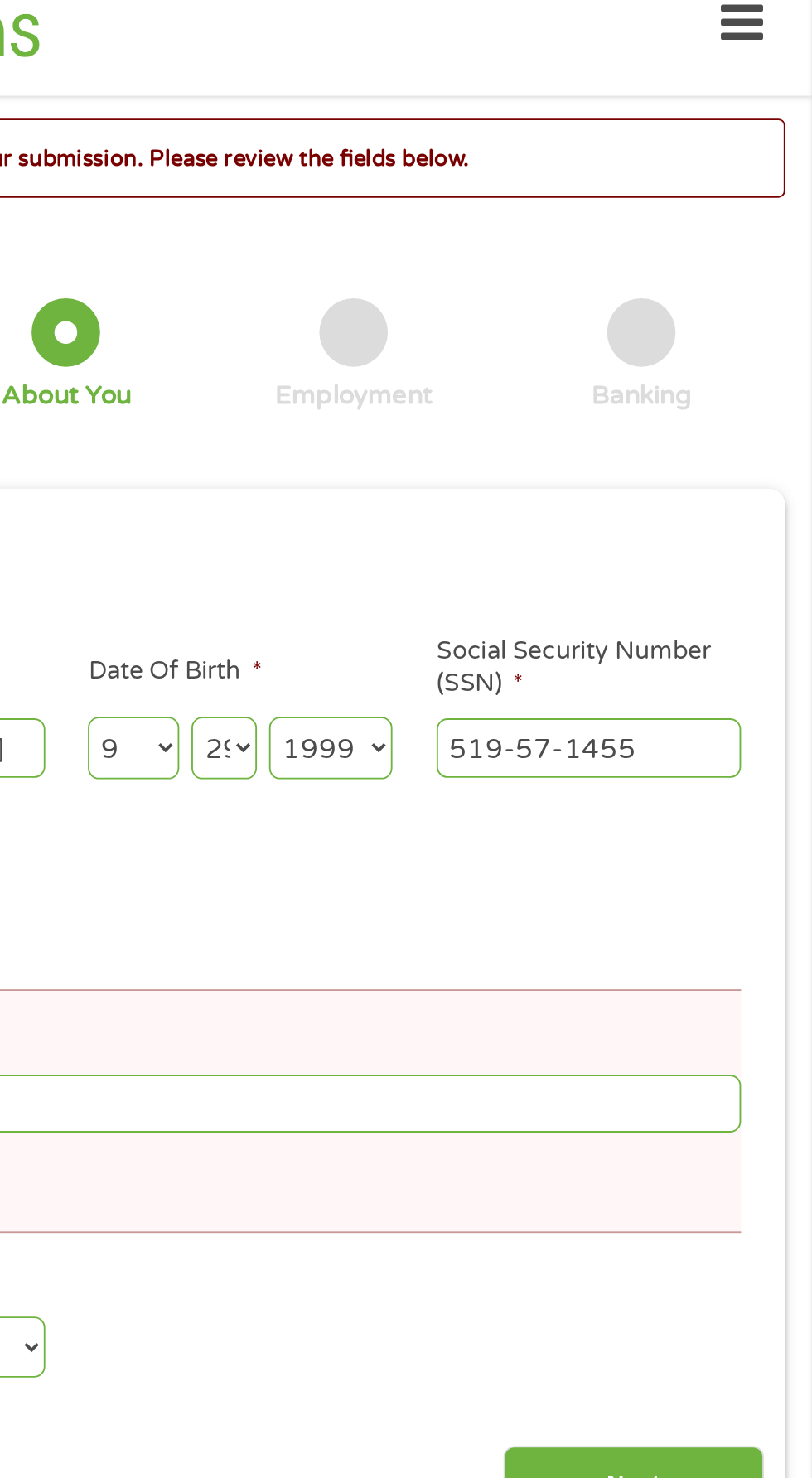
scroll to position [0, 0]
